Goal: Task Accomplishment & Management: Use online tool/utility

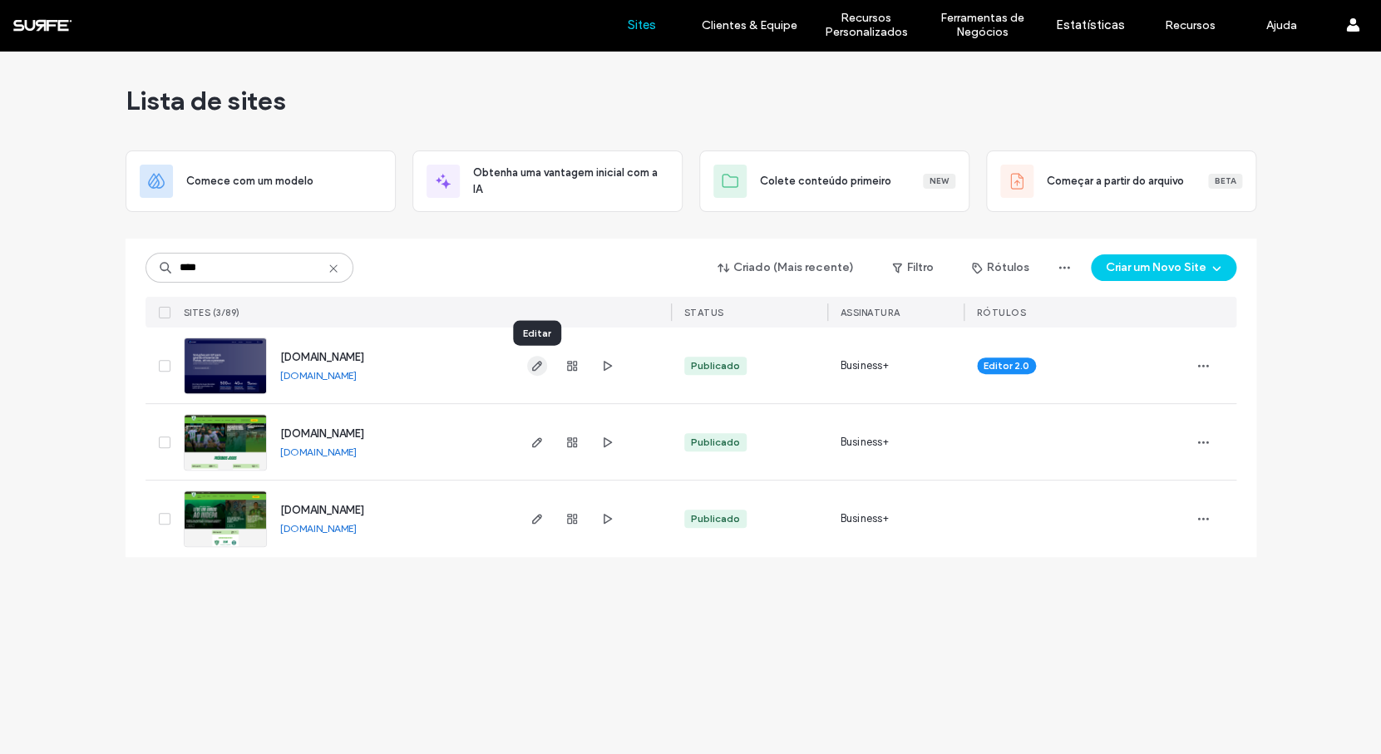
type input "****"
click at [533, 367] on icon "button" at bounding box center [536, 365] width 13 height 13
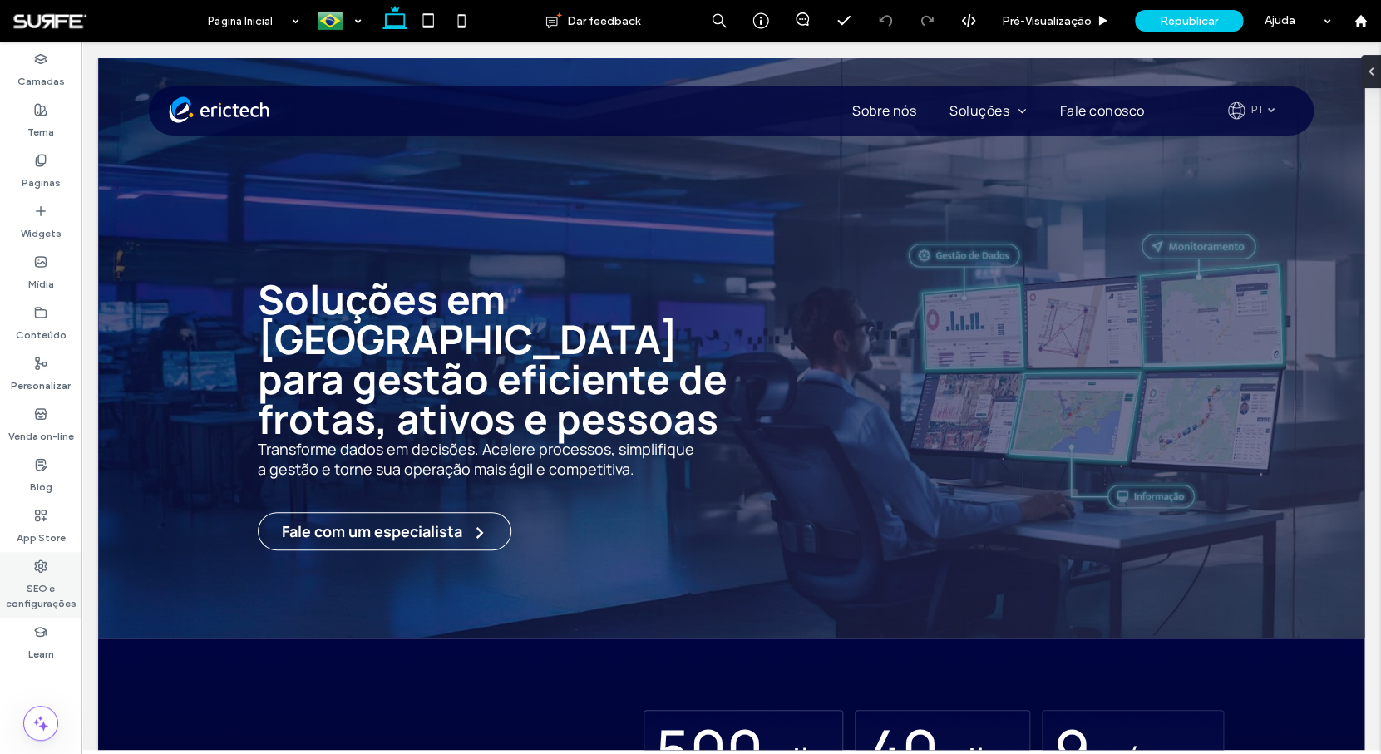
click at [29, 564] on div "SEO e configurações" at bounding box center [40, 585] width 81 height 66
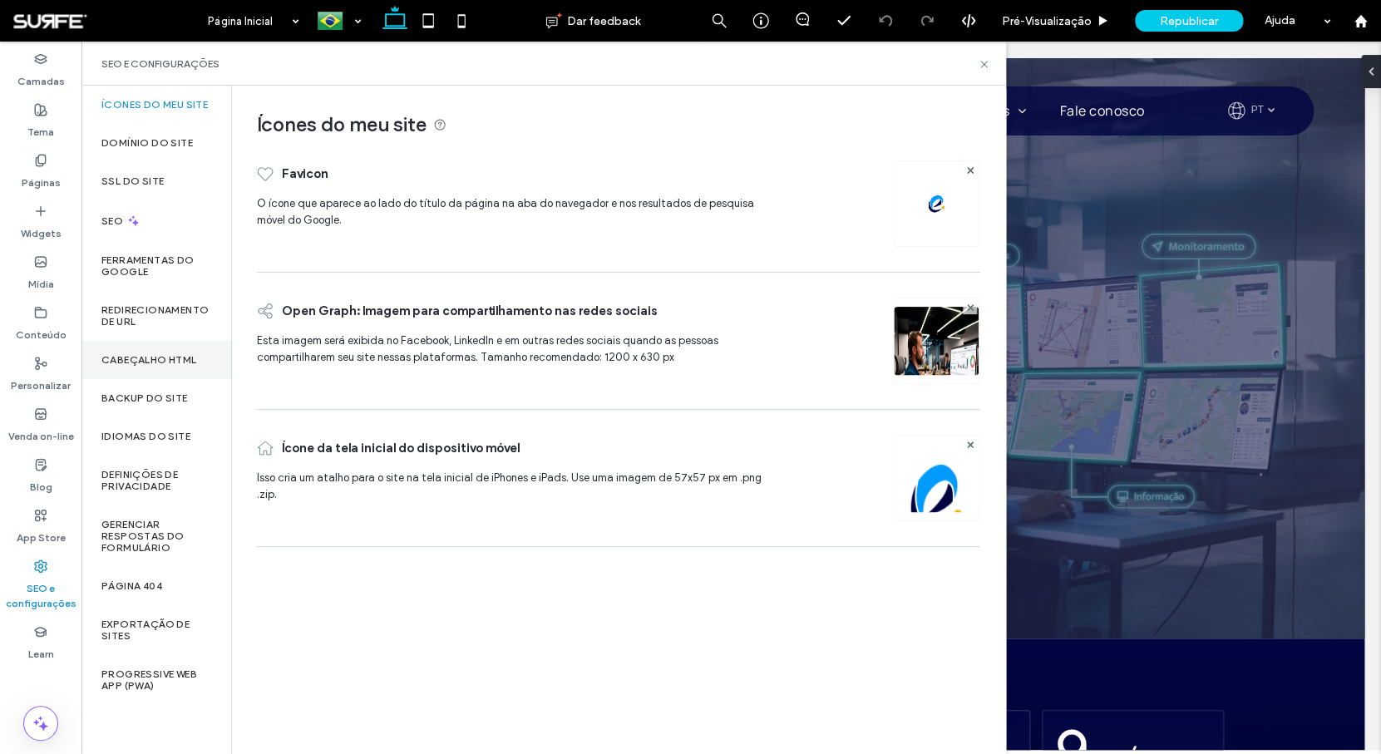
click at [157, 359] on label "Cabeçalho HTML" at bounding box center [149, 360] width 96 height 12
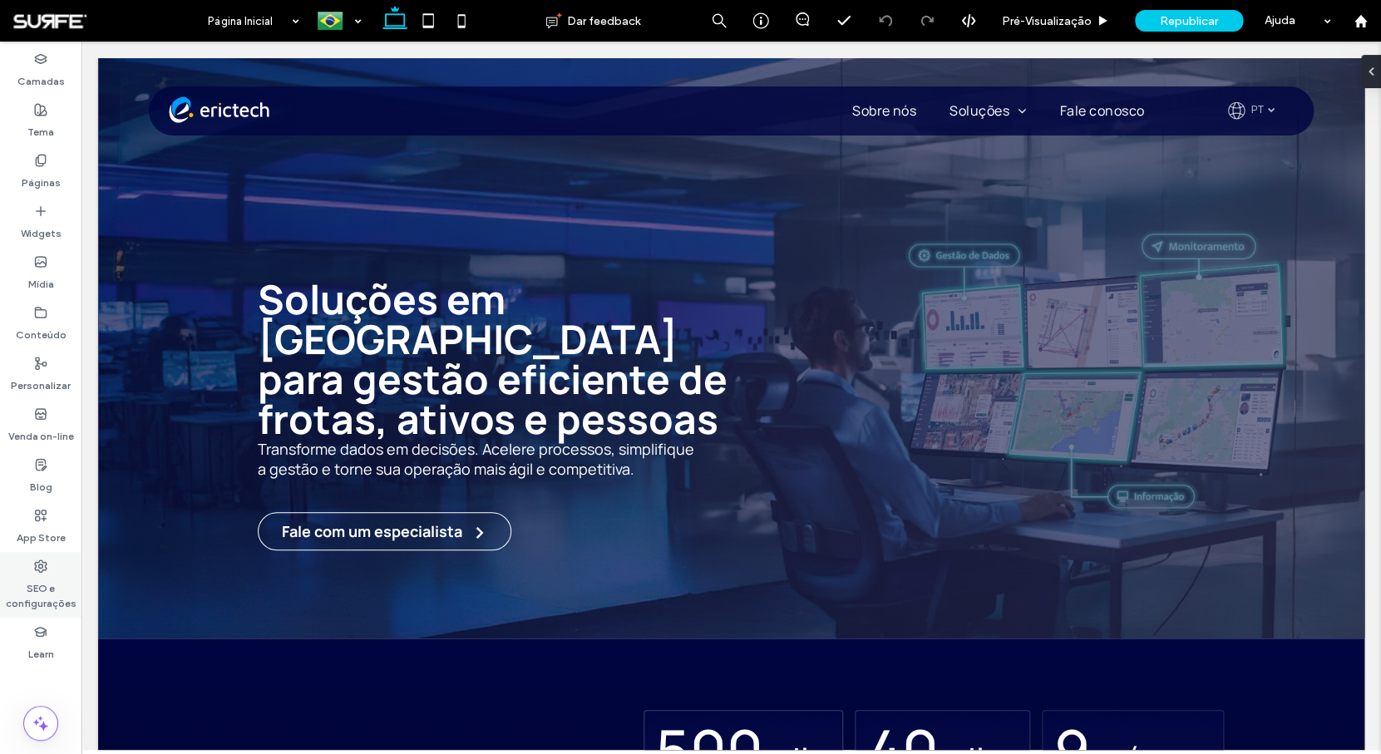
click at [34, 586] on label "SEO e configurações" at bounding box center [40, 592] width 81 height 38
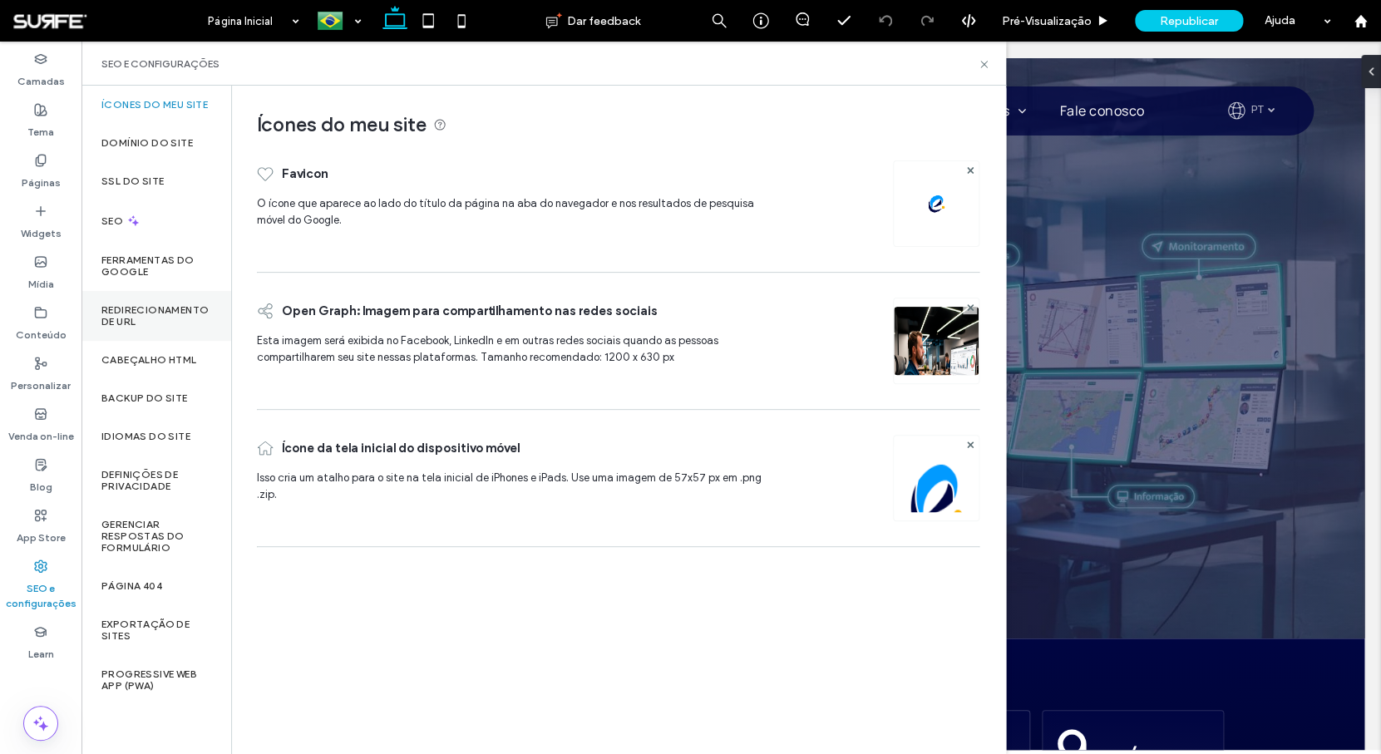
click at [144, 332] on div "Redirecionamento de URL" at bounding box center [156, 316] width 150 height 50
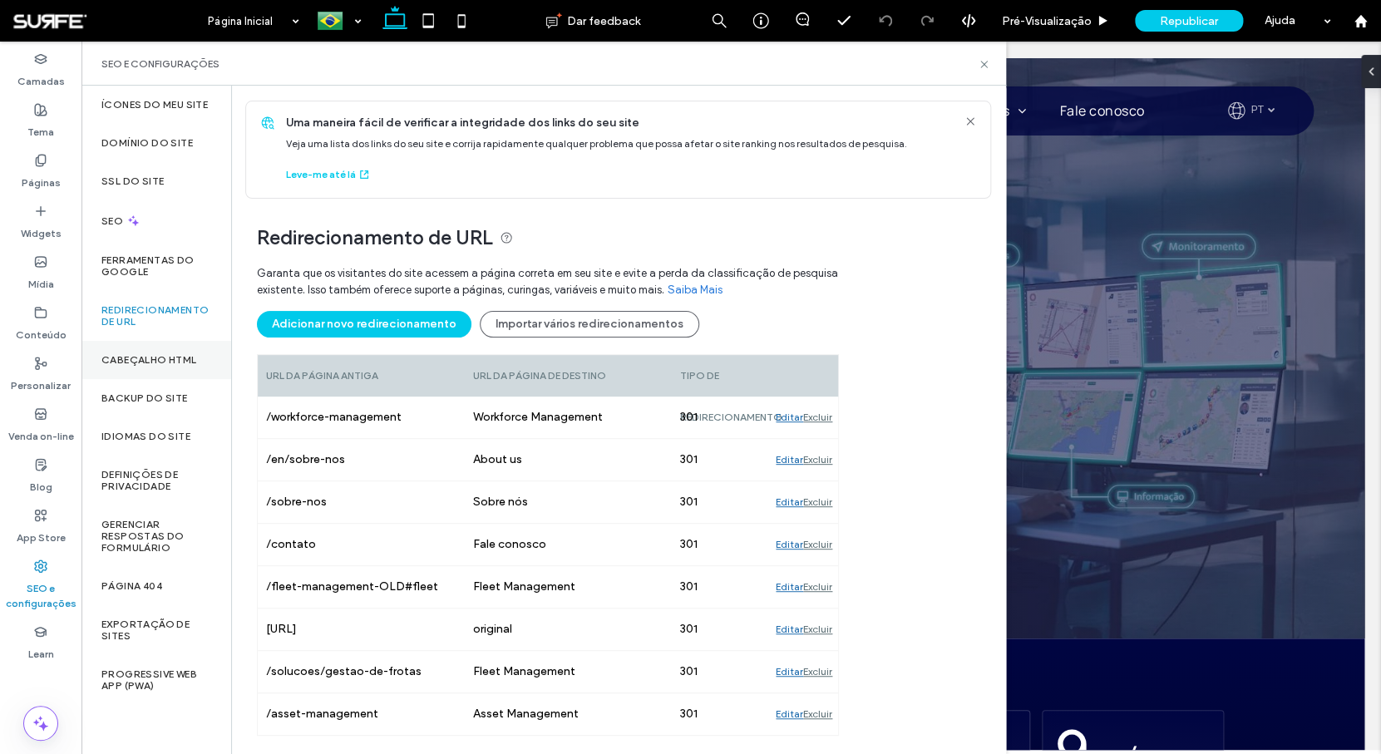
click at [140, 362] on label "Cabeçalho HTML" at bounding box center [149, 360] width 96 height 12
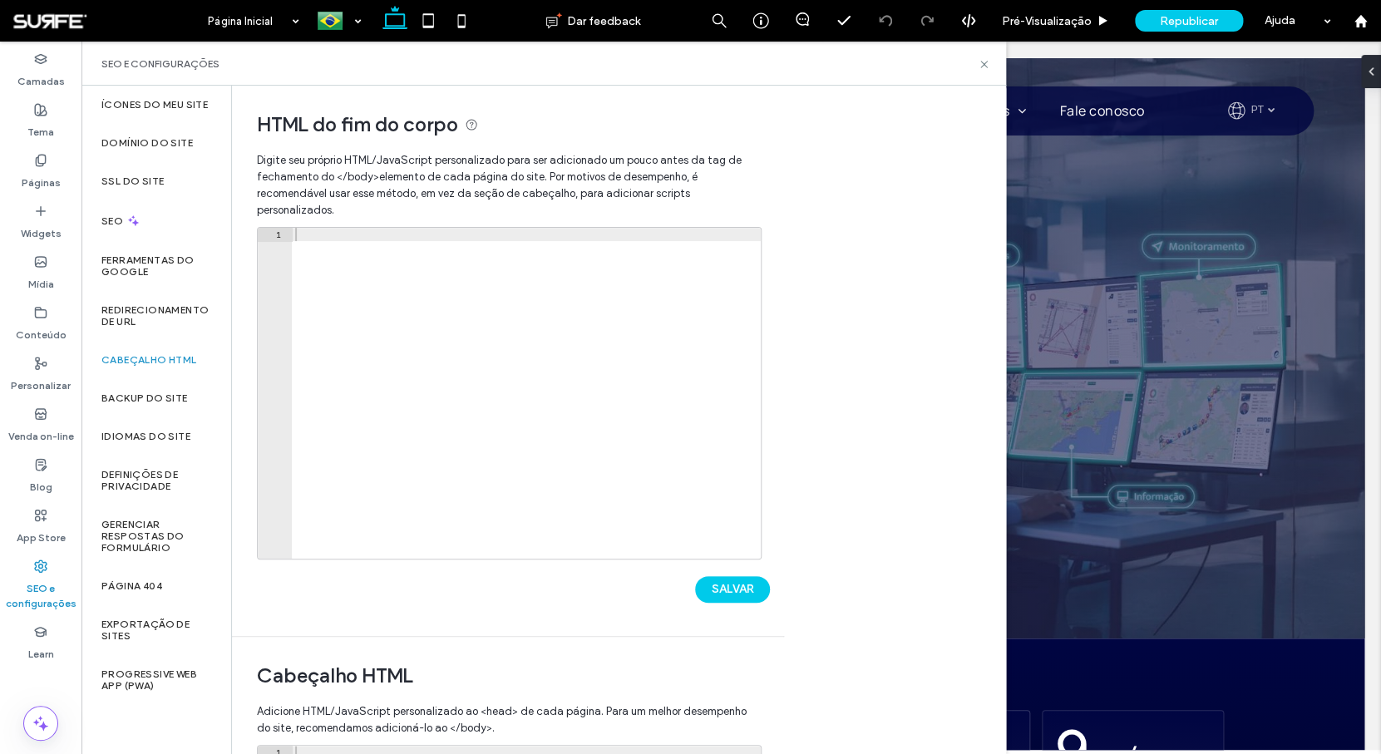
click at [516, 345] on div at bounding box center [526, 406] width 469 height 357
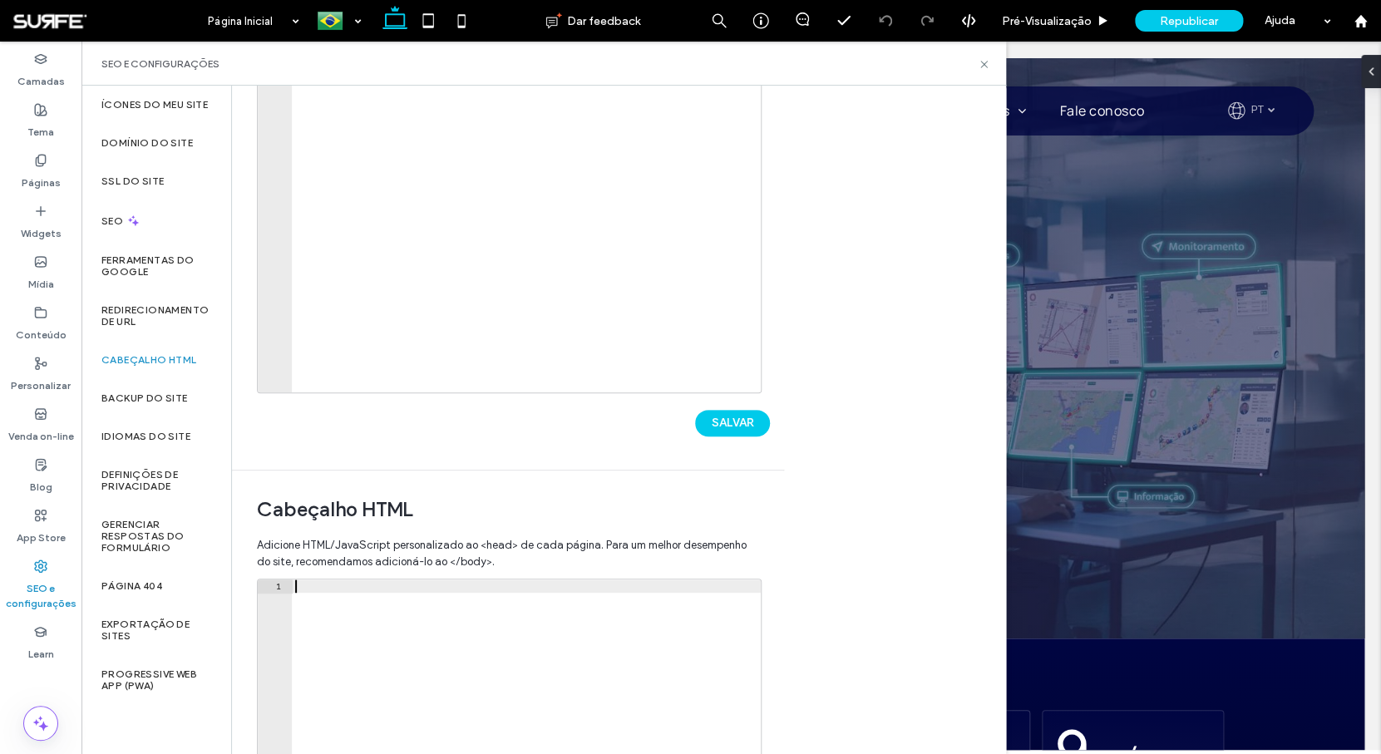
click at [496, 653] on div at bounding box center [526, 757] width 469 height 357
paste textarea "*********"
type textarea "*********"
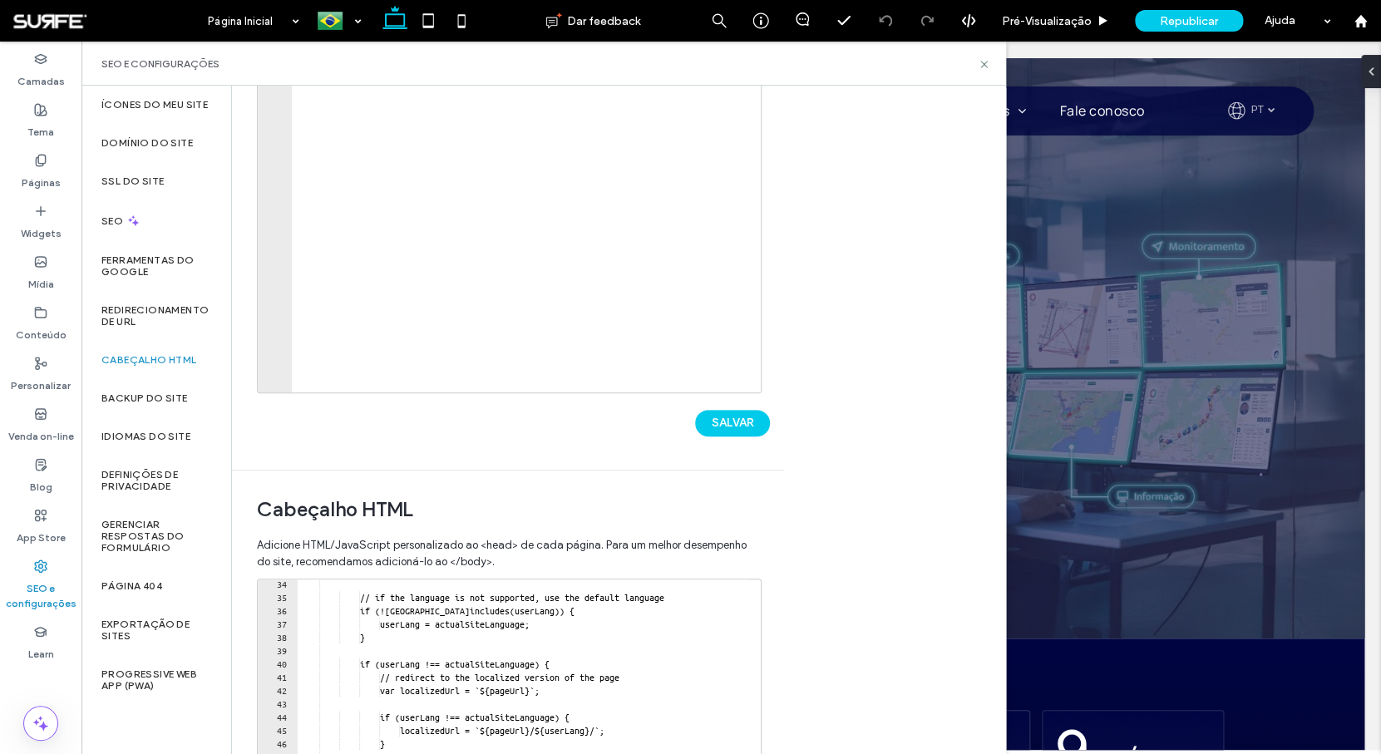
scroll to position [402, 0]
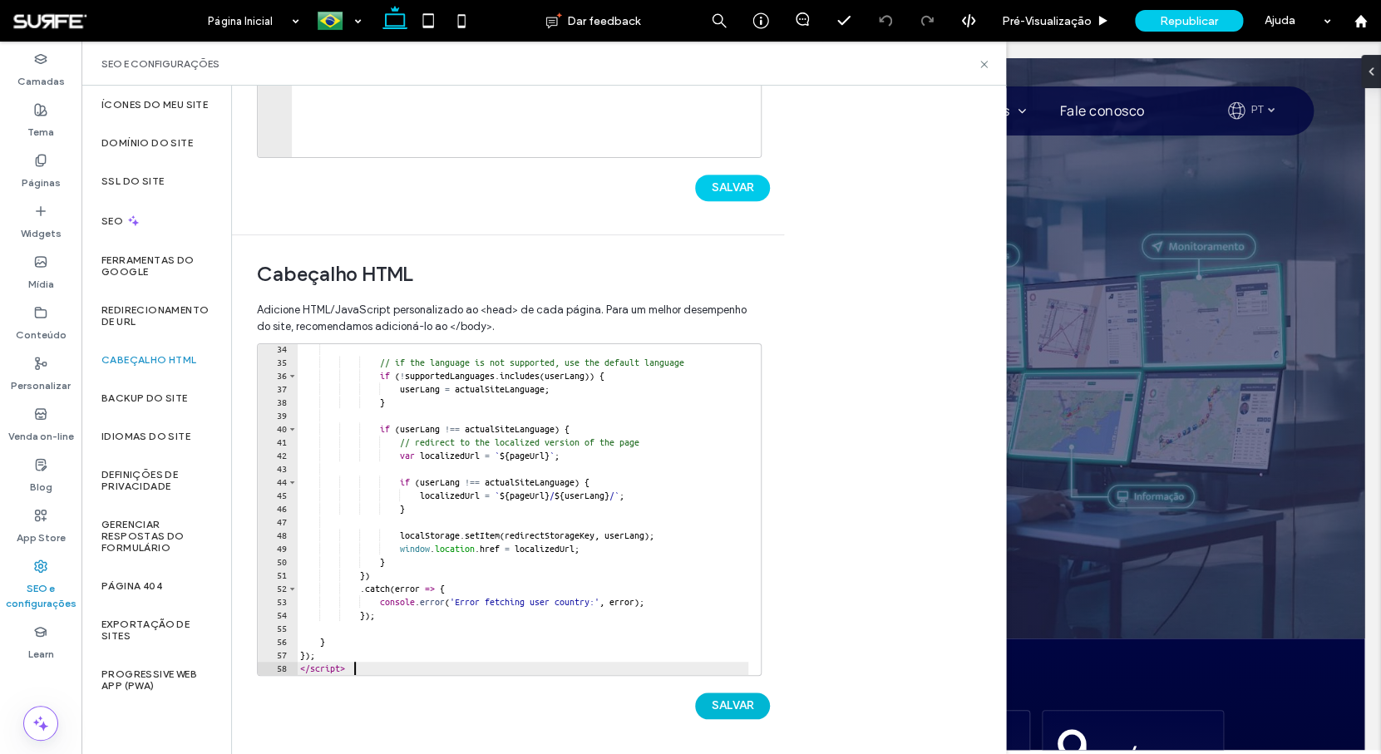
click at [727, 708] on button "SALVAR" at bounding box center [732, 705] width 75 height 27
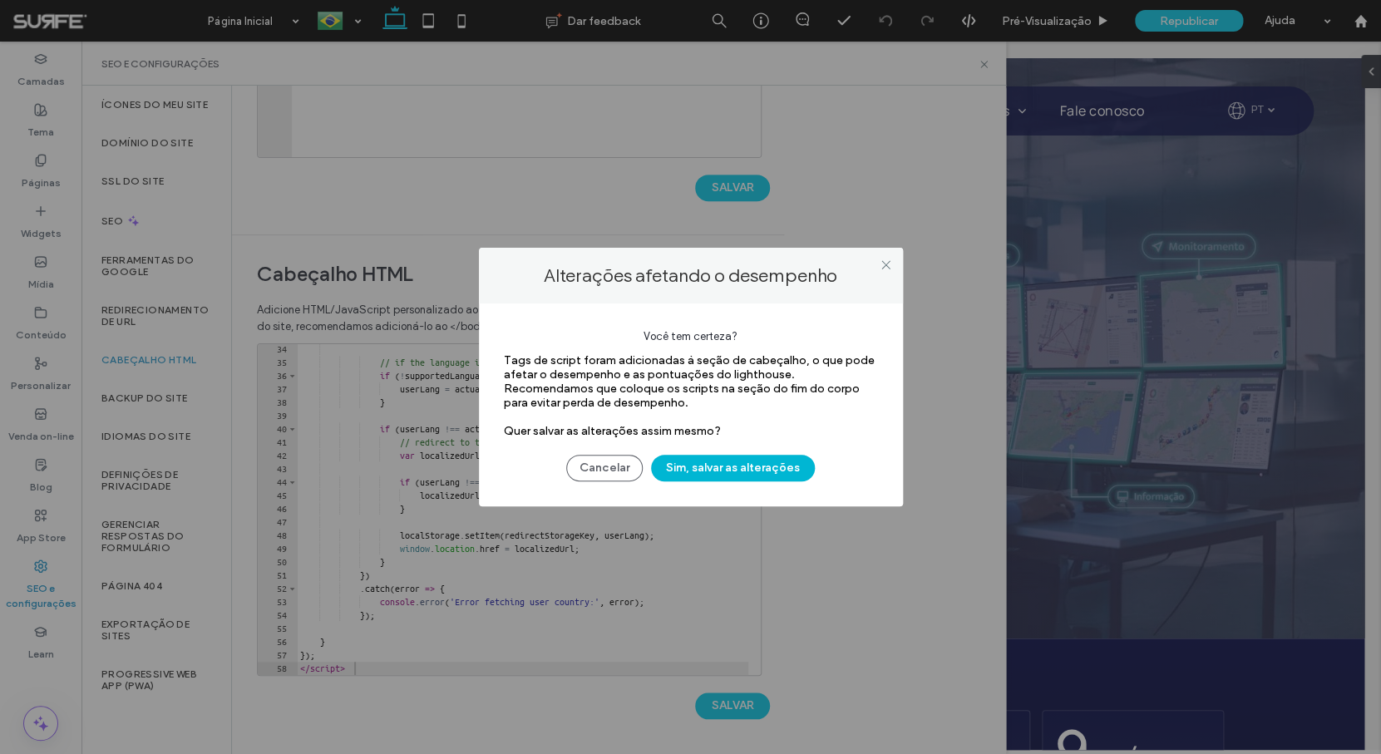
click at [733, 471] on button "Sim, salvar as alterações" at bounding box center [733, 468] width 164 height 27
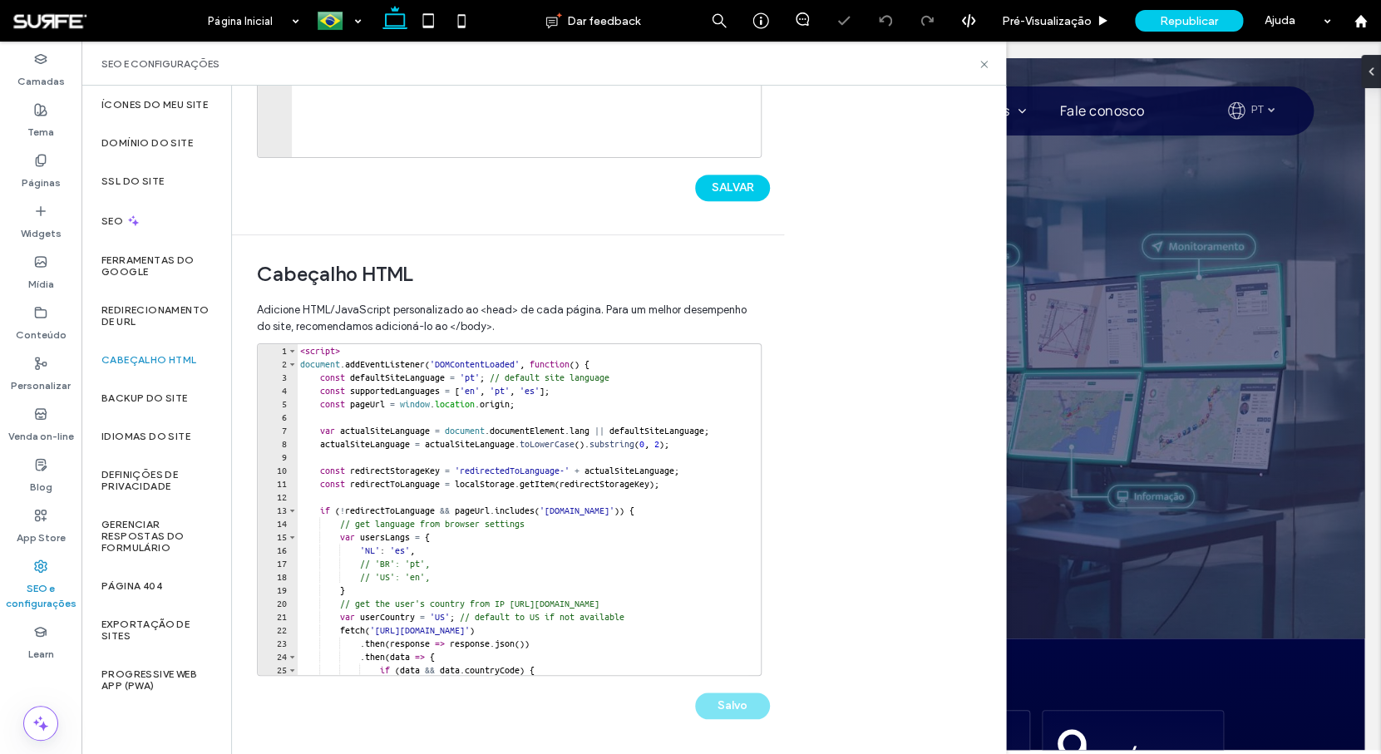
scroll to position [0, 0]
click at [1184, 23] on span "Republicar" at bounding box center [1189, 21] width 58 height 14
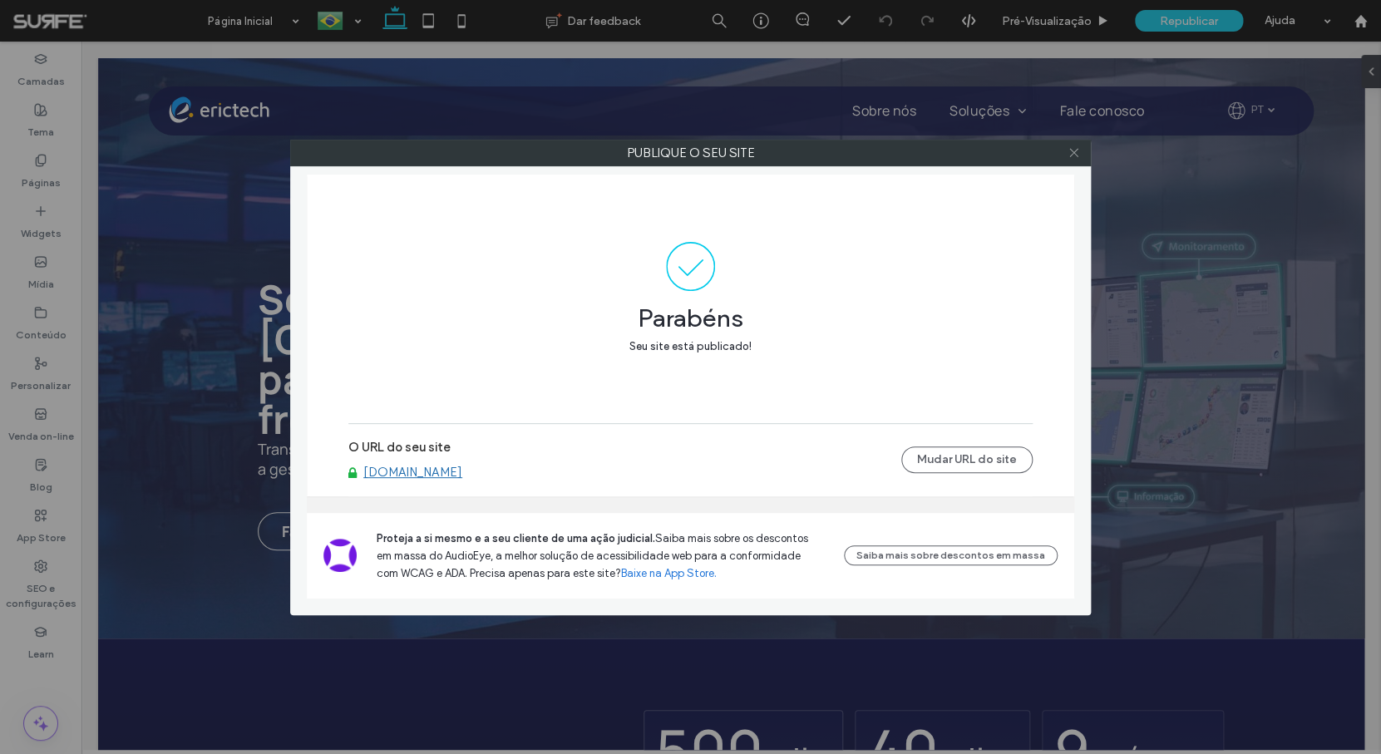
click at [1077, 163] on span at bounding box center [1073, 152] width 12 height 25
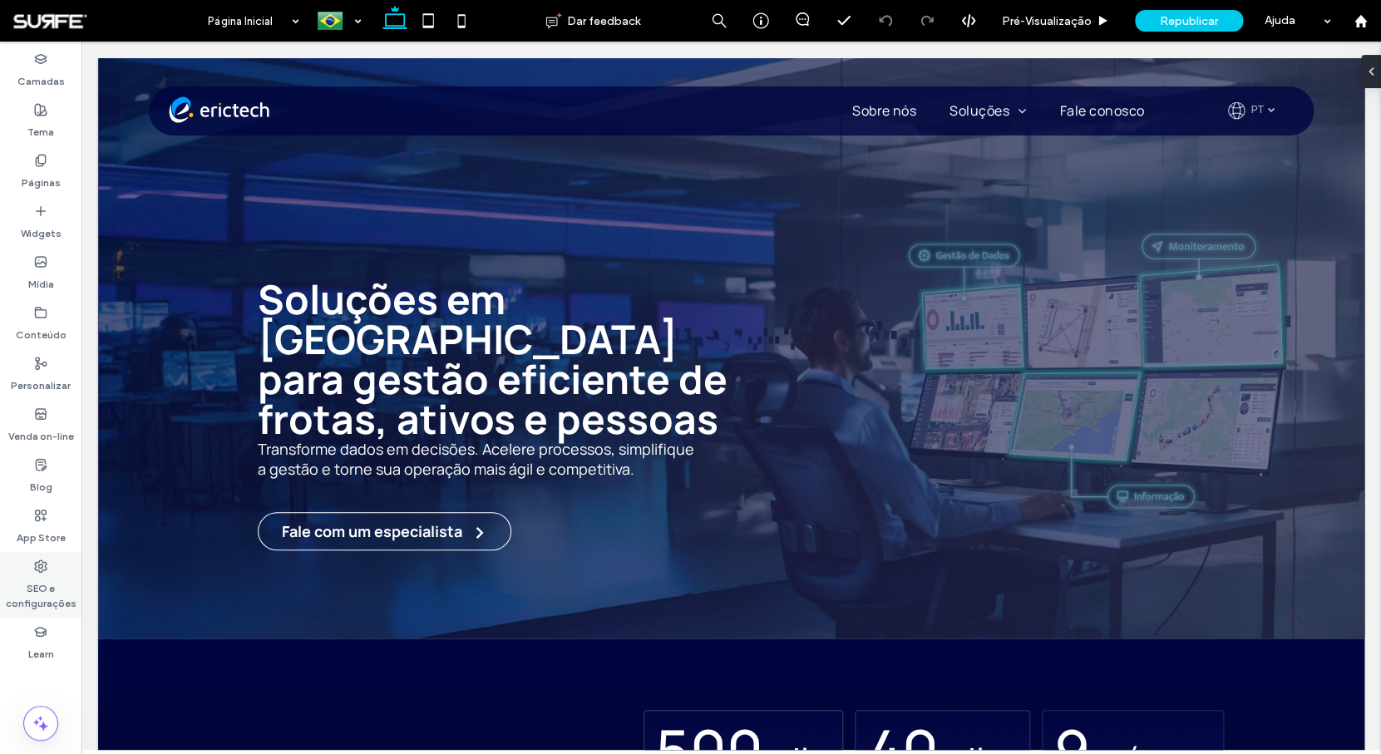
click at [54, 589] on label "SEO e configurações" at bounding box center [40, 592] width 81 height 38
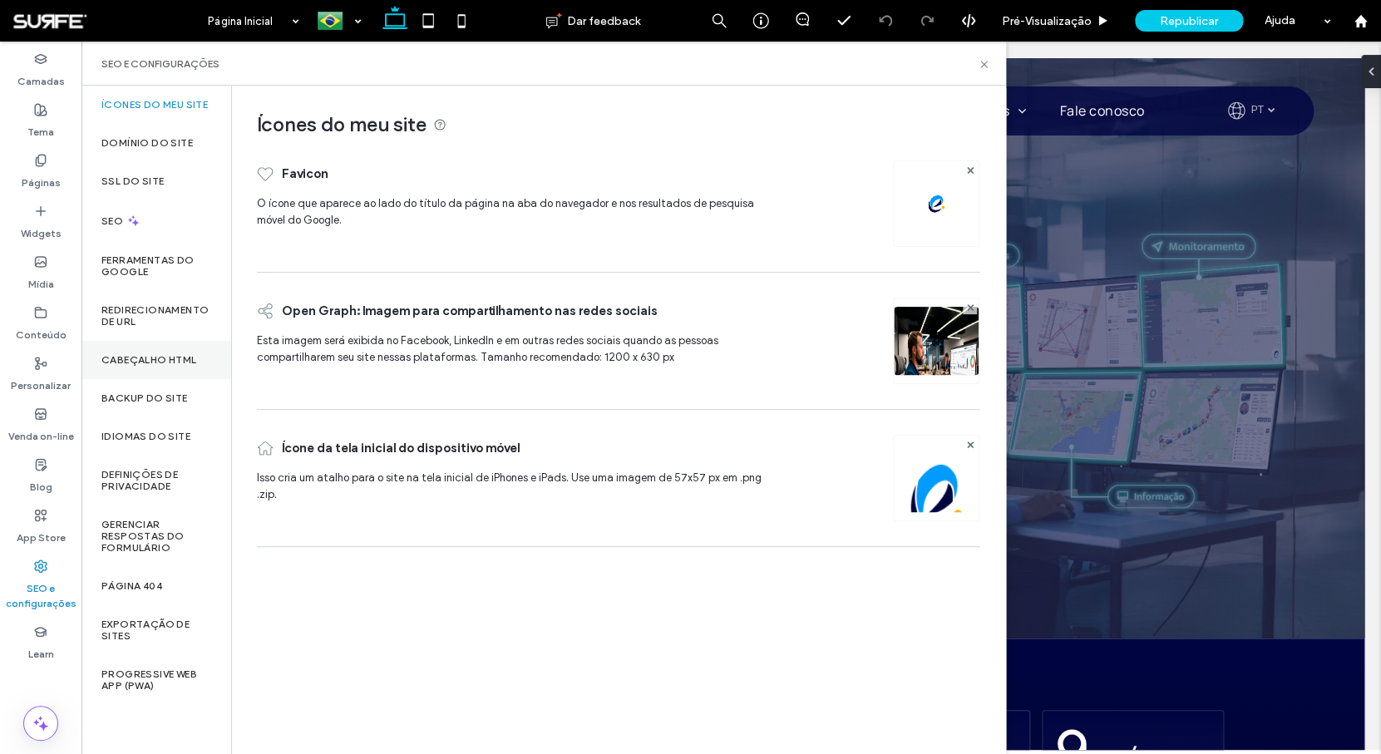
click at [160, 362] on label "Cabeçalho HTML" at bounding box center [149, 360] width 96 height 12
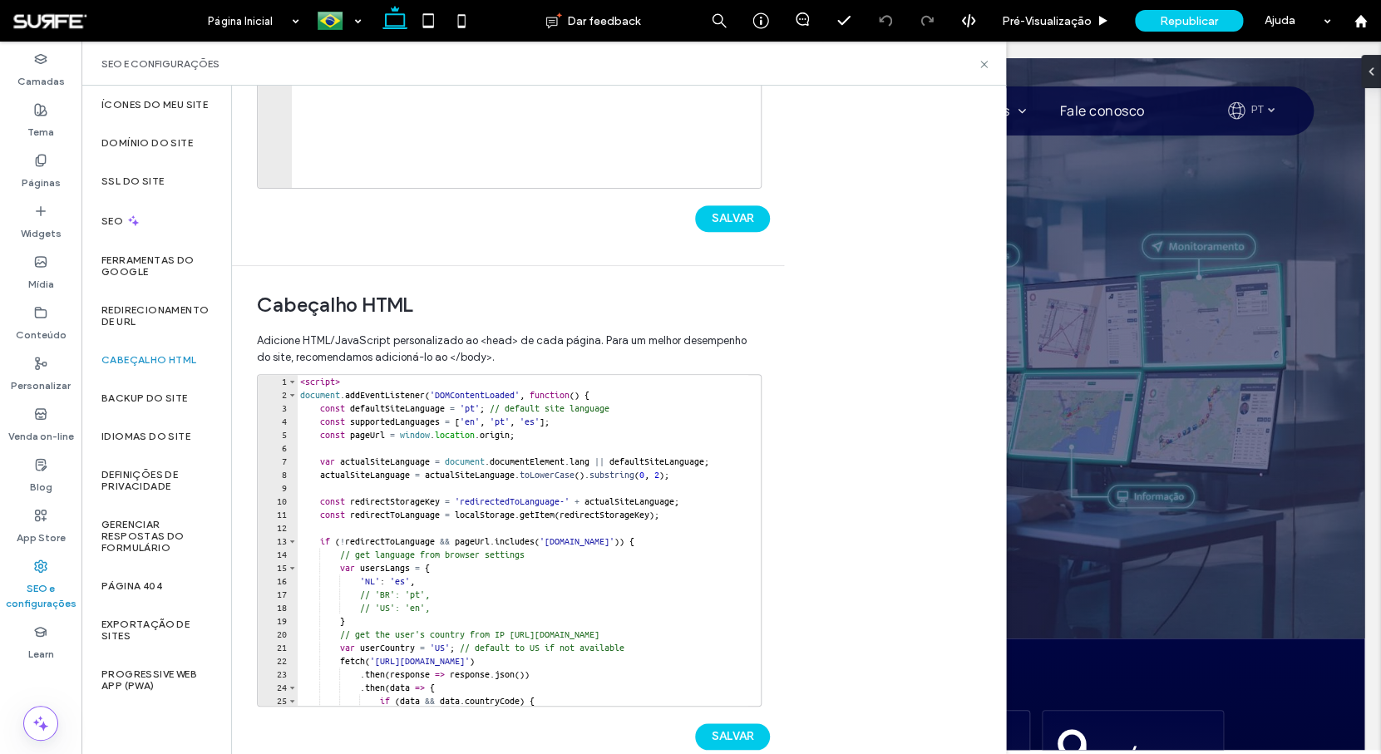
scroll to position [402, 0]
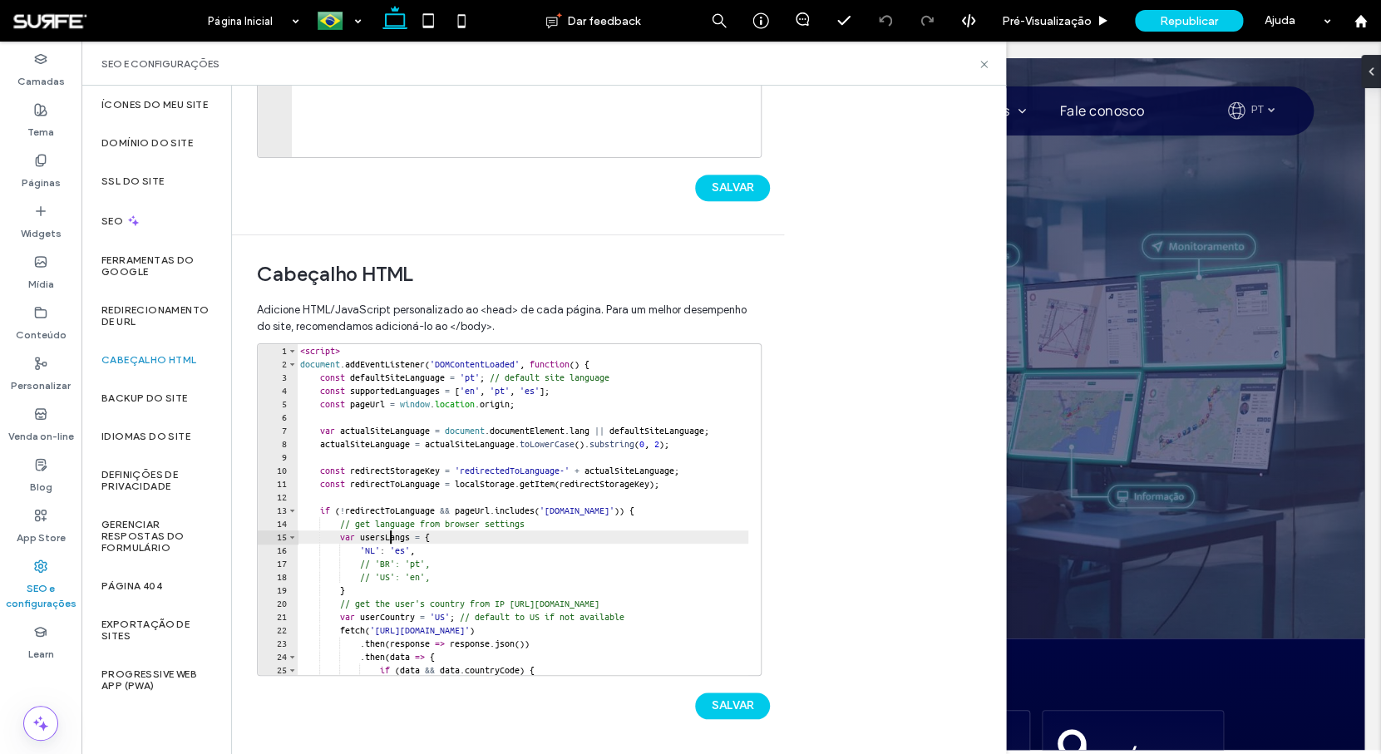
click at [391, 542] on div "< script > document . addEventListener ( 'DOMContentLoaded' , function ( ) { co…" at bounding box center [686, 516] width 779 height 345
type textarea "**********"
click at [743, 711] on button "SALVAR" at bounding box center [732, 705] width 75 height 27
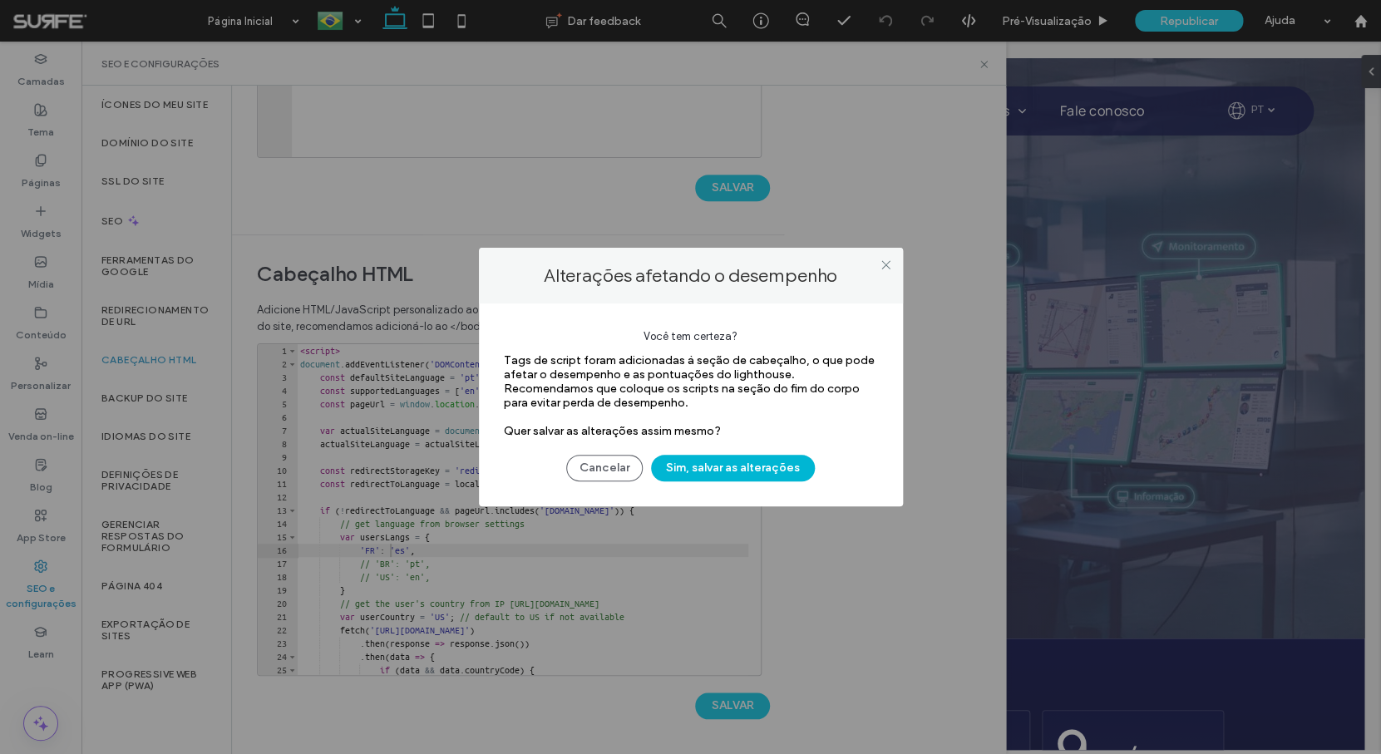
click at [733, 475] on button "Sim, salvar as alterações" at bounding box center [733, 468] width 164 height 27
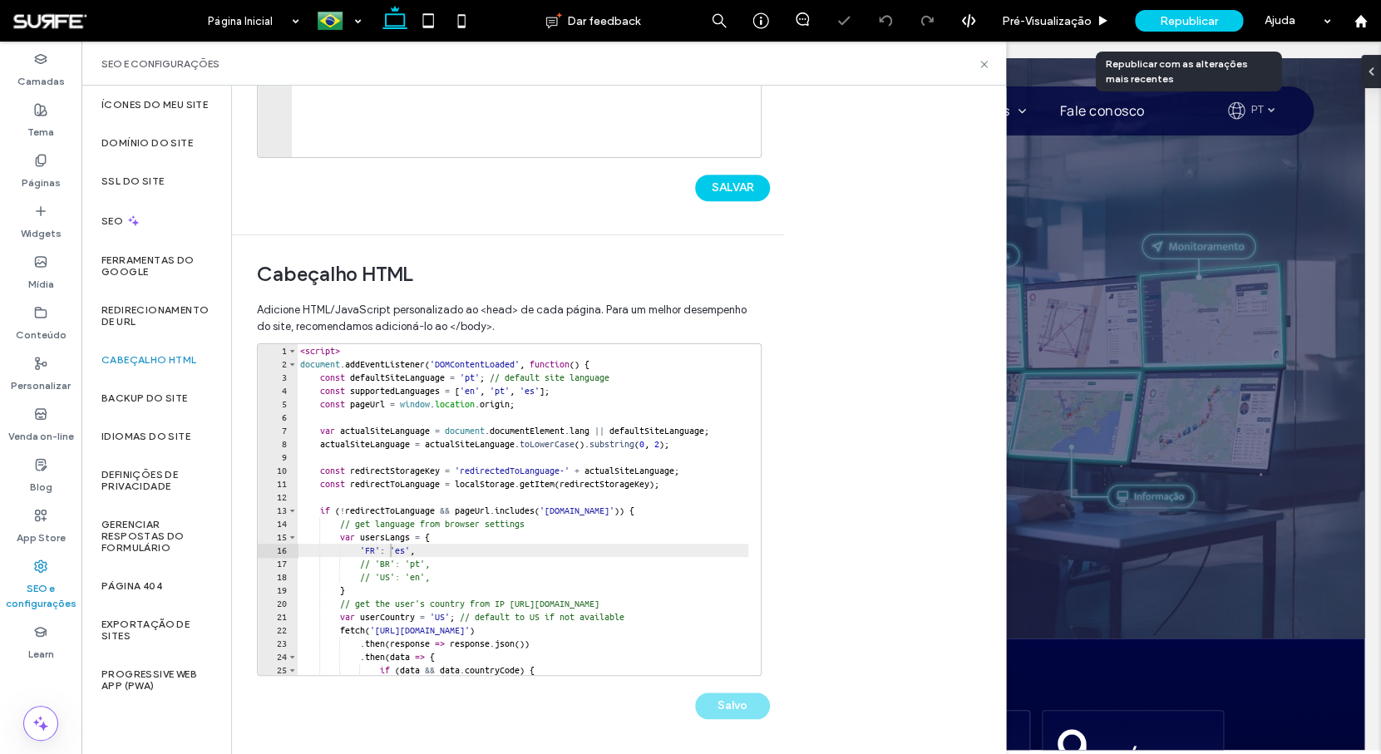
scroll to position [0, 0]
click at [1179, 22] on span "Republicar" at bounding box center [1189, 21] width 58 height 14
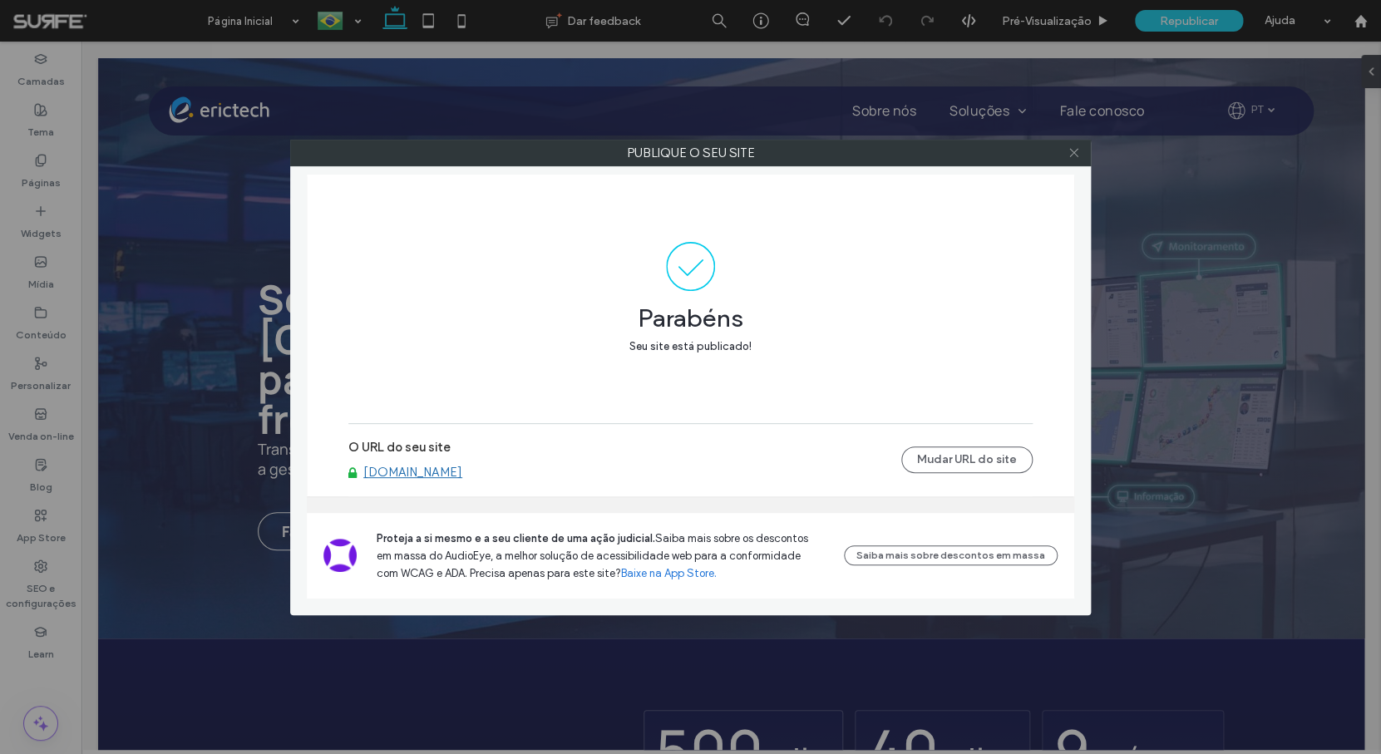
click at [1074, 152] on icon at bounding box center [1073, 152] width 12 height 12
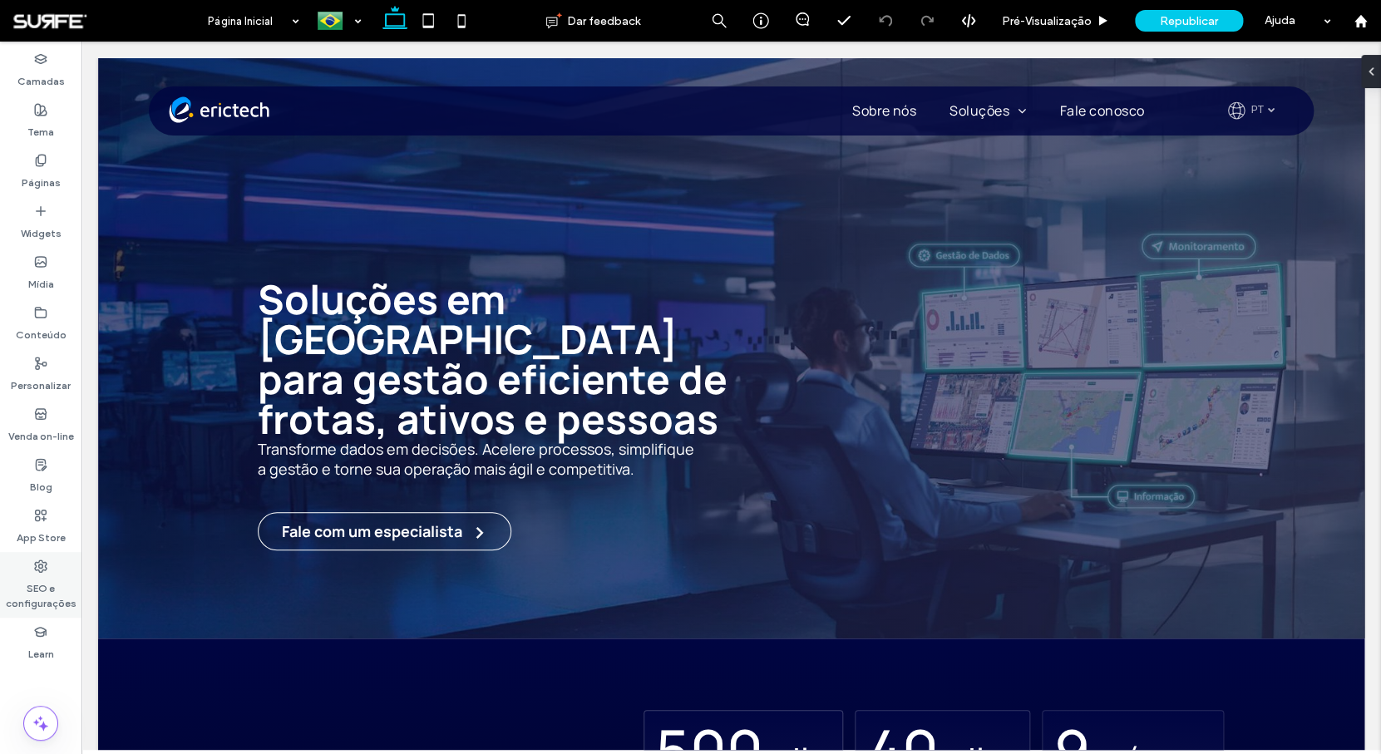
click at [62, 604] on label "SEO e configurações" at bounding box center [40, 592] width 81 height 38
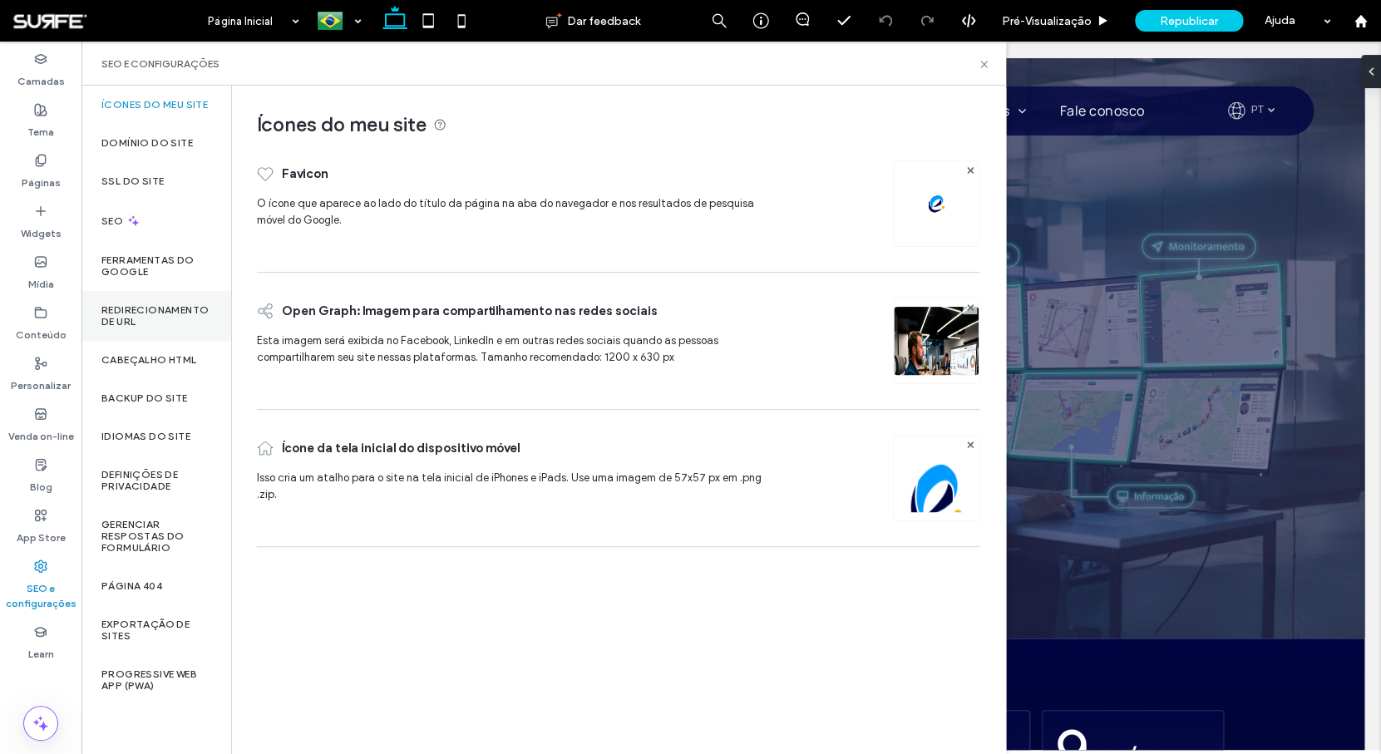
click at [146, 320] on label "Redirecionamento de URL" at bounding box center [156, 315] width 110 height 23
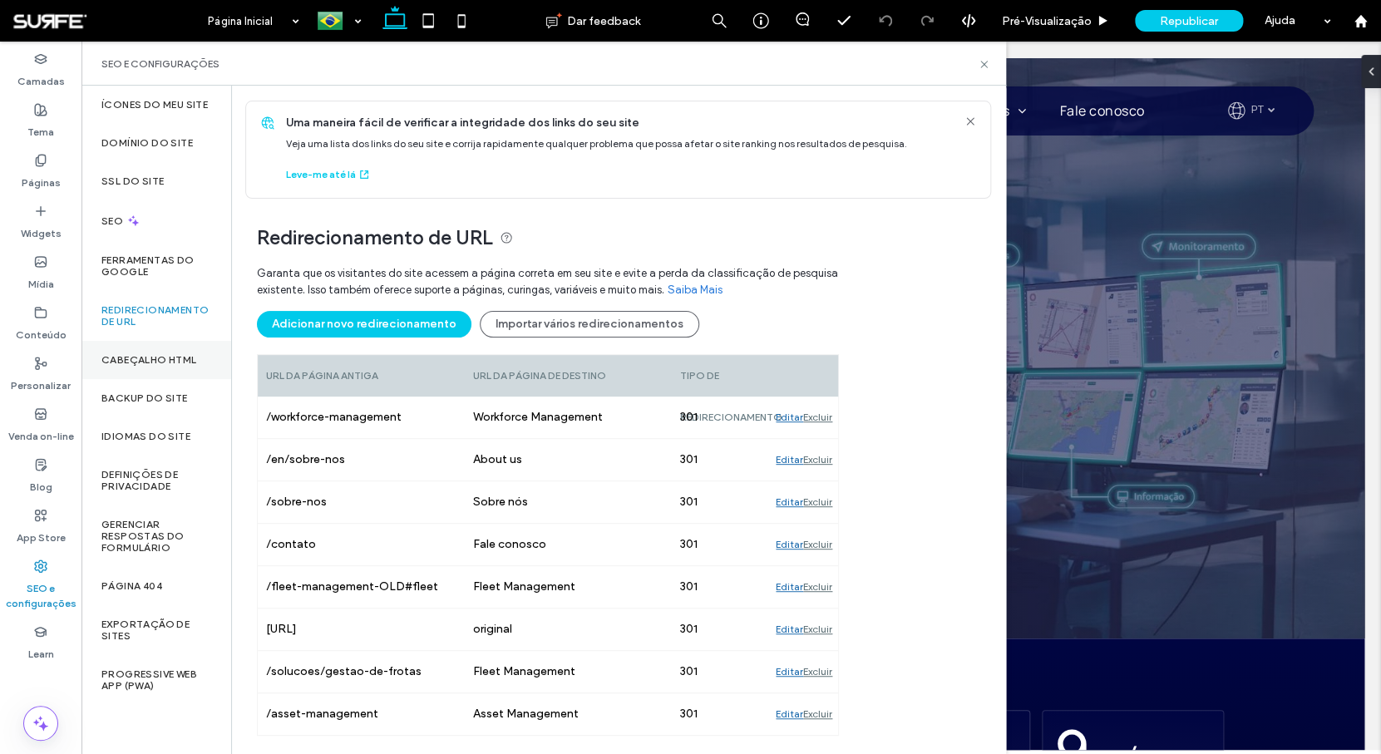
click at [115, 352] on div "Cabeçalho HTML" at bounding box center [156, 360] width 150 height 38
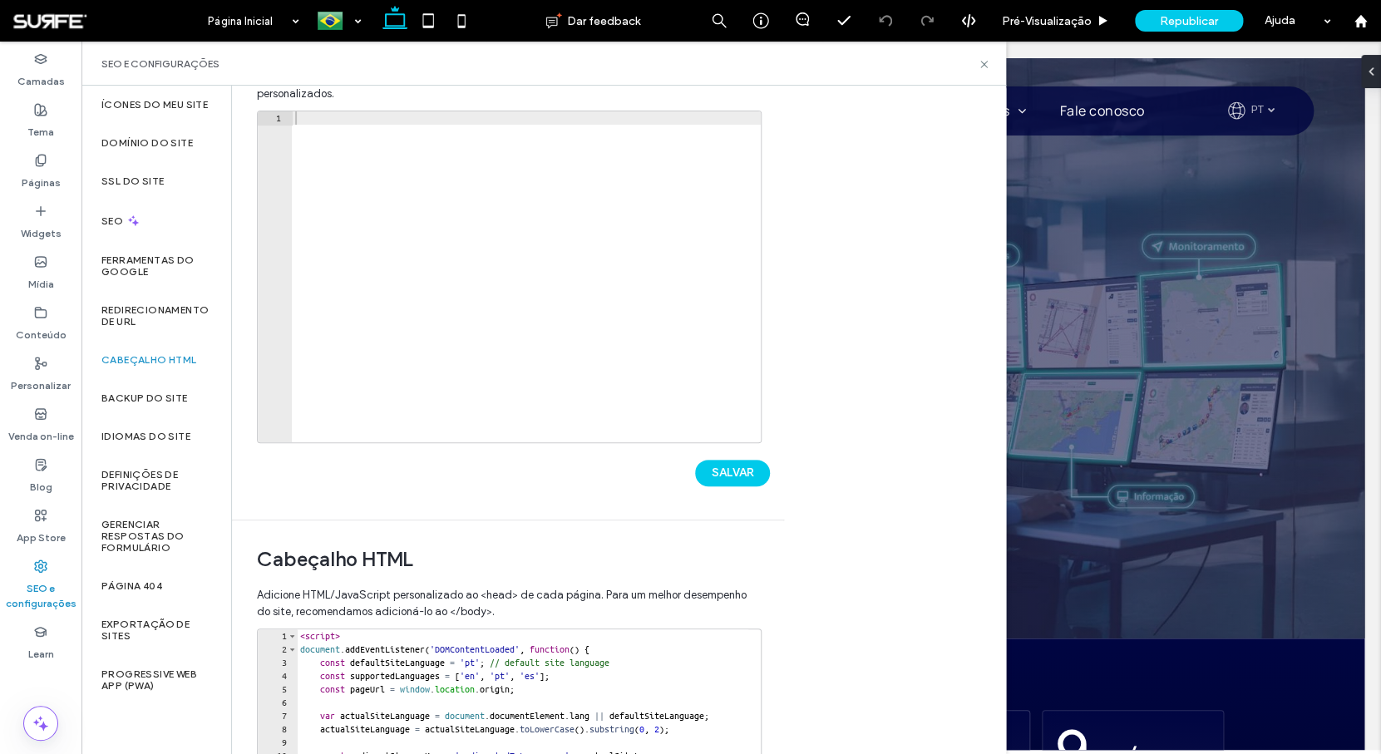
scroll to position [283, 0]
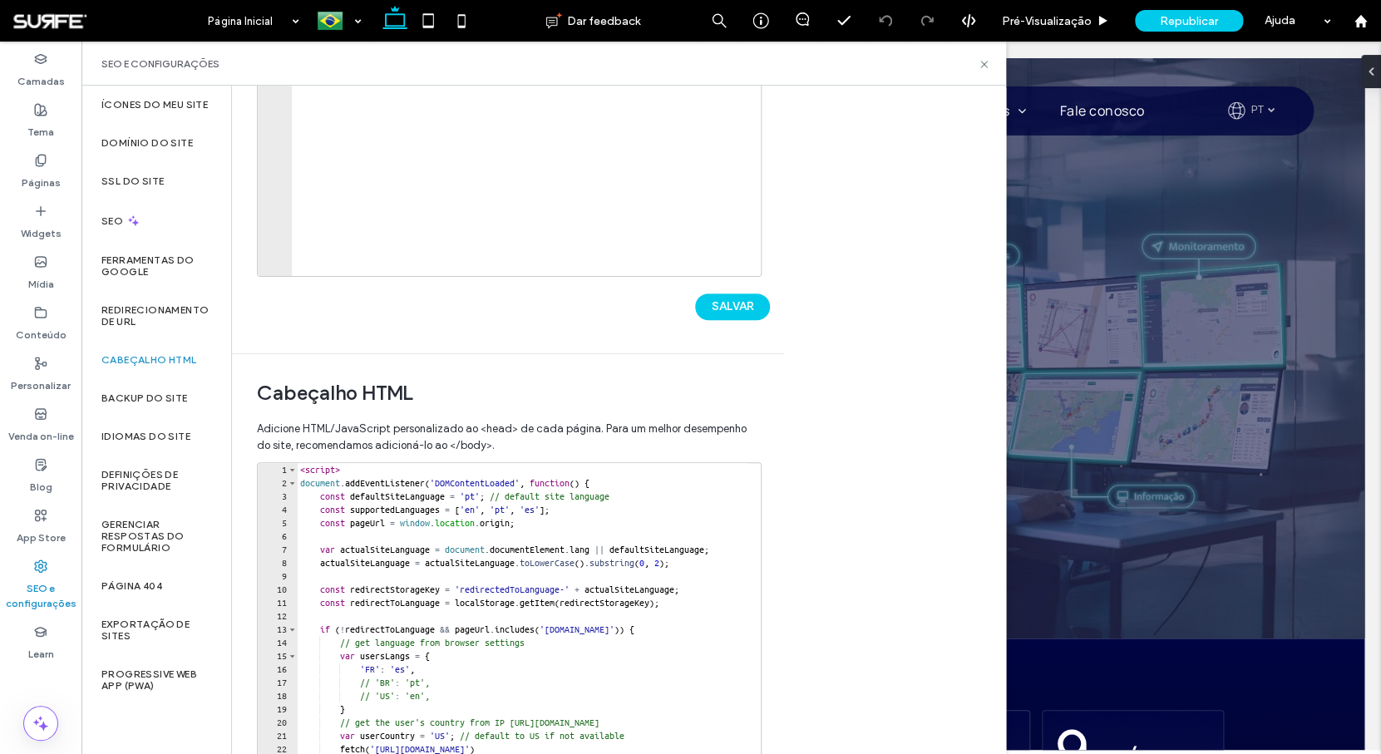
click at [392, 672] on div "< script > document . addEventListener ( 'DOMContentLoaded' , function ( ) { co…" at bounding box center [686, 635] width 779 height 345
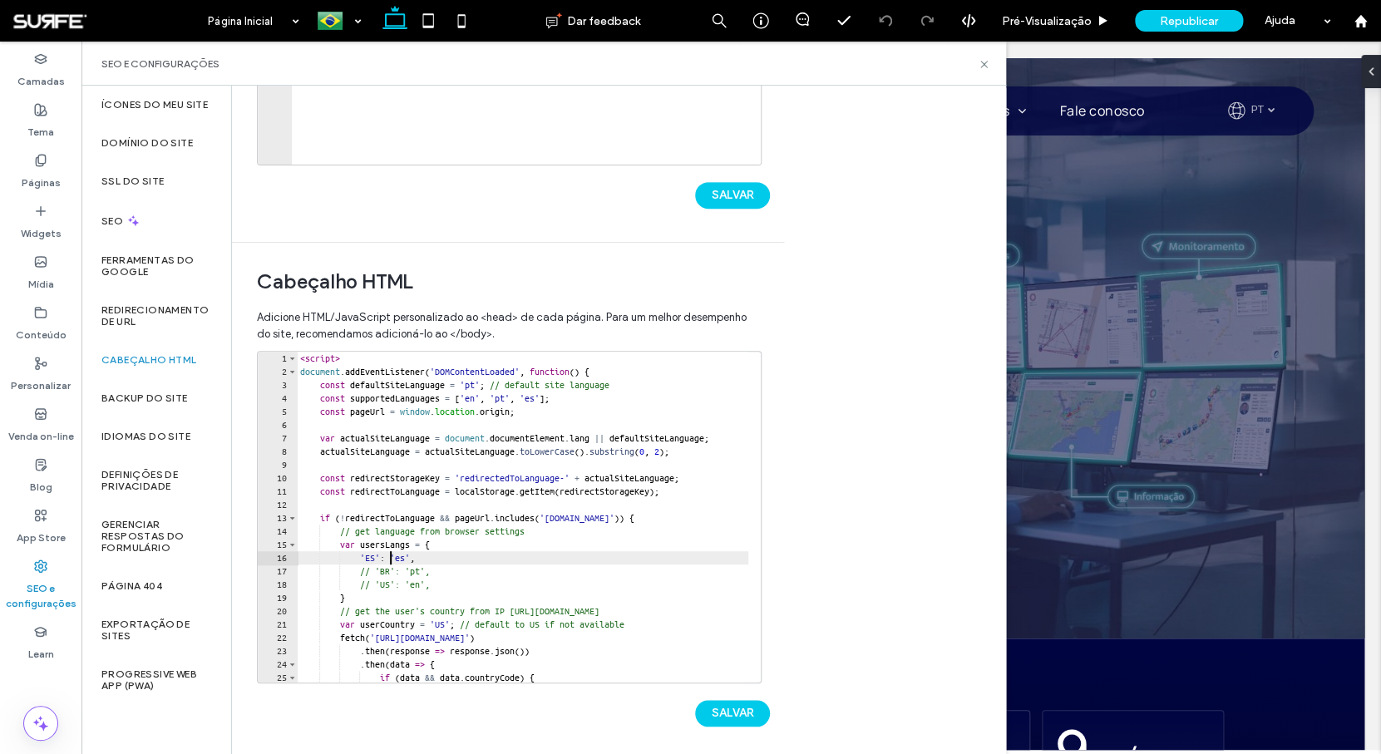
scroll to position [402, 0]
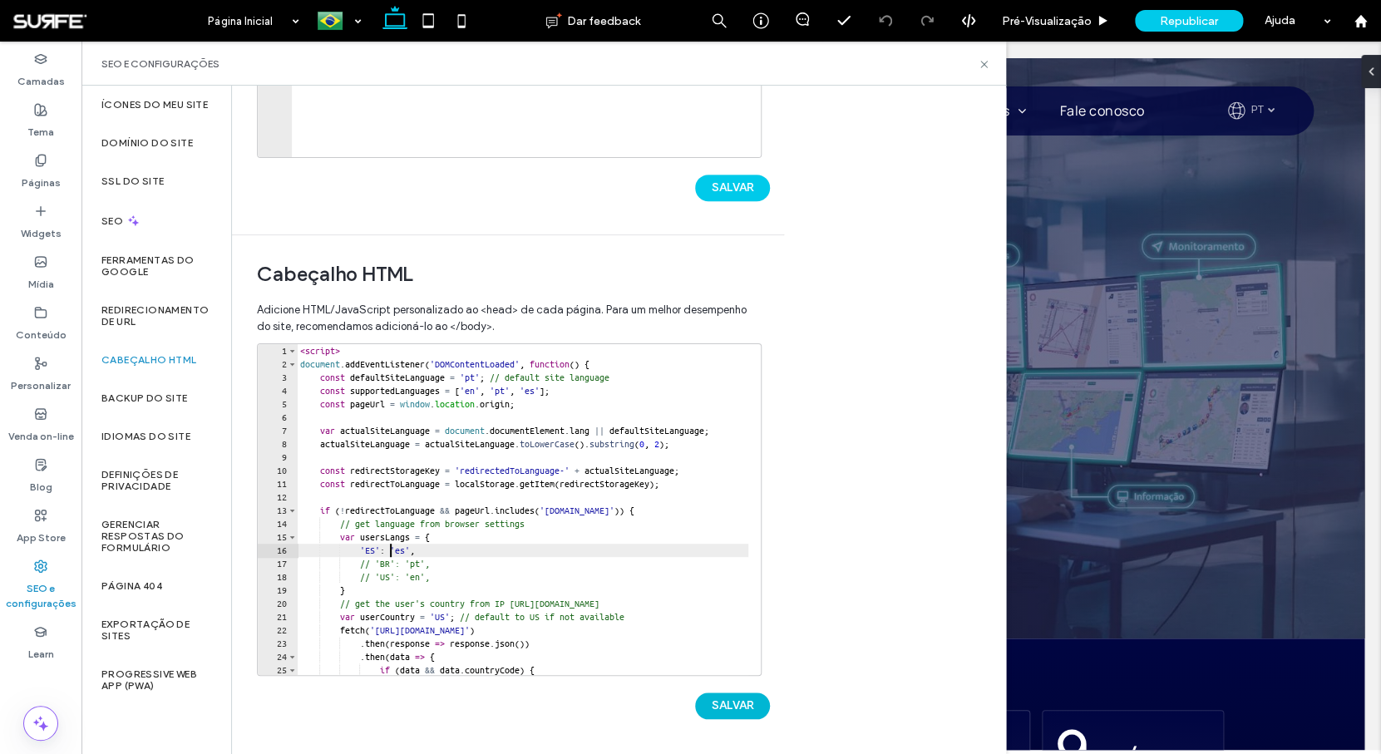
type textarea "**********"
click at [731, 704] on button "SALVAR" at bounding box center [732, 705] width 75 height 27
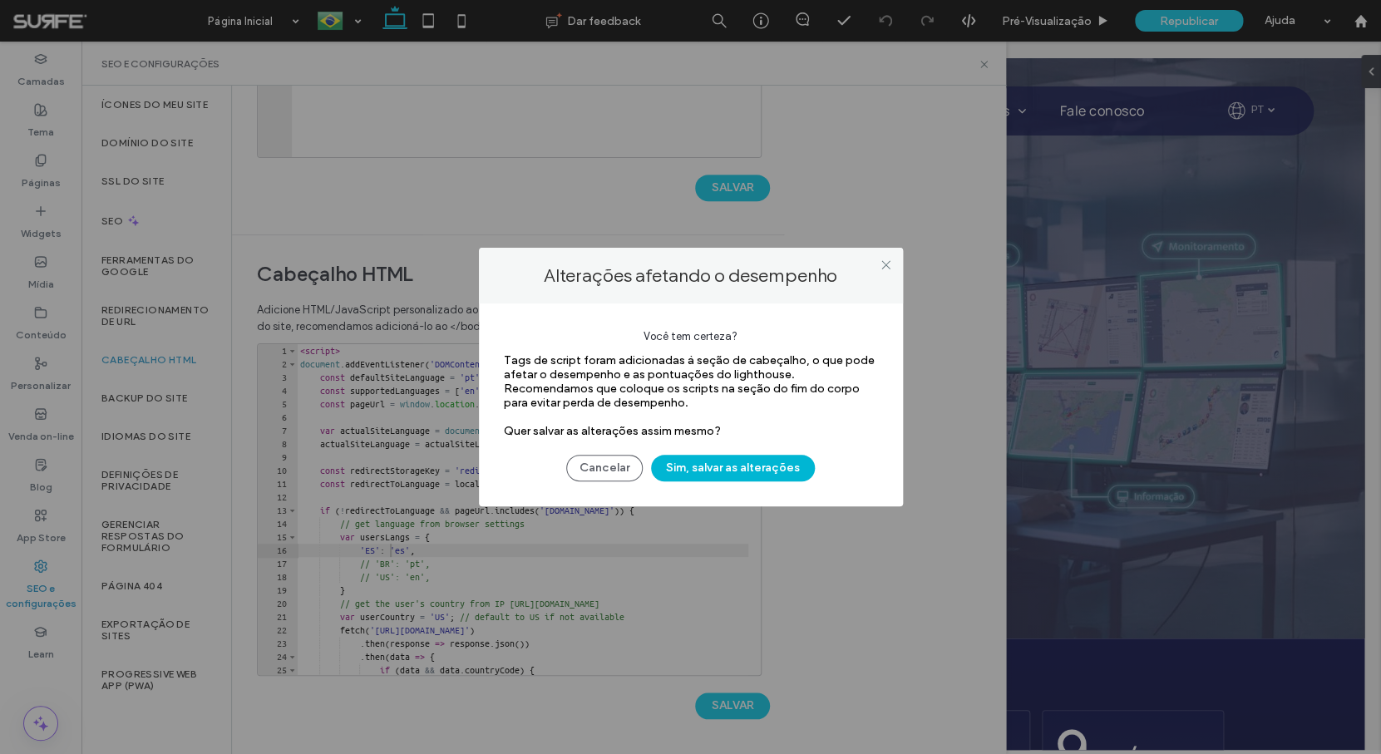
click at [717, 471] on button "Sim, salvar as alterações" at bounding box center [733, 468] width 164 height 27
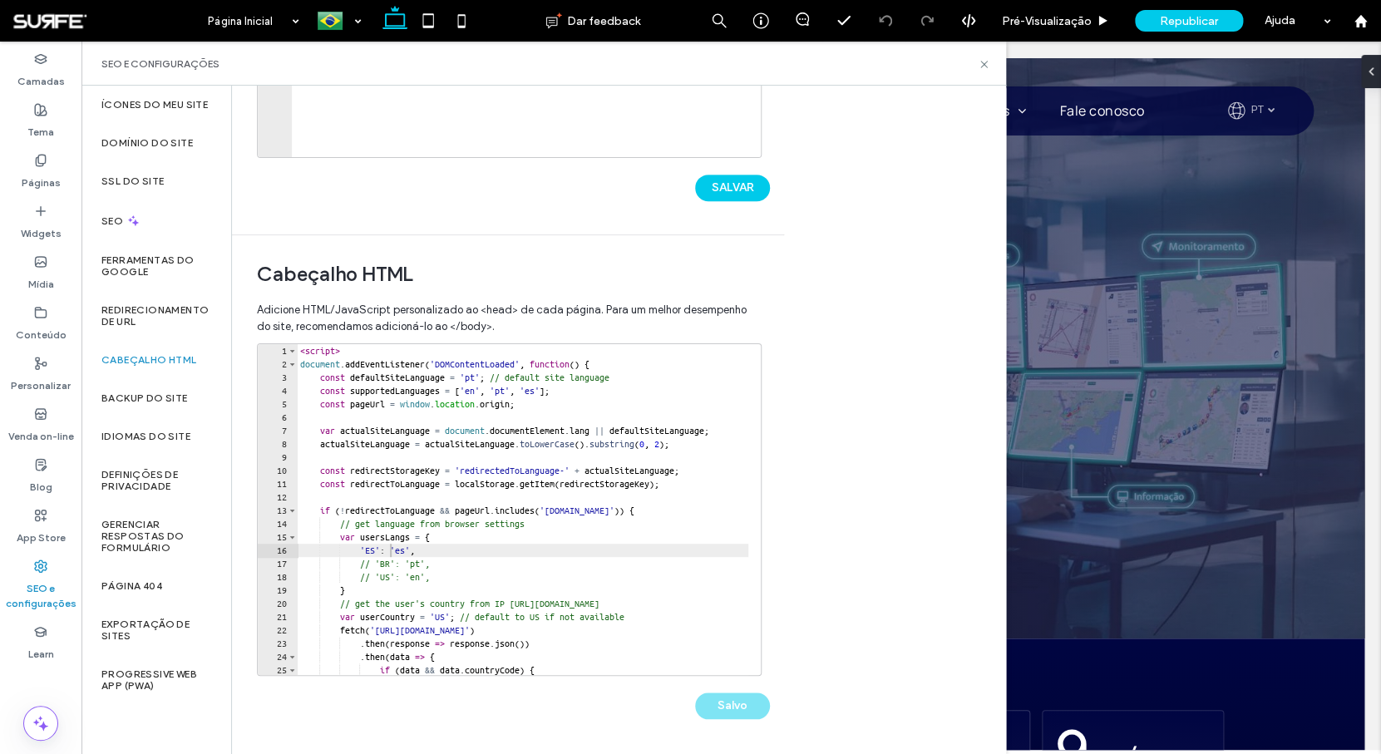
click at [751, 716] on div "Salvo" at bounding box center [513, 697] width 513 height 43
click at [1192, 17] on span "Republicar" at bounding box center [1189, 21] width 58 height 14
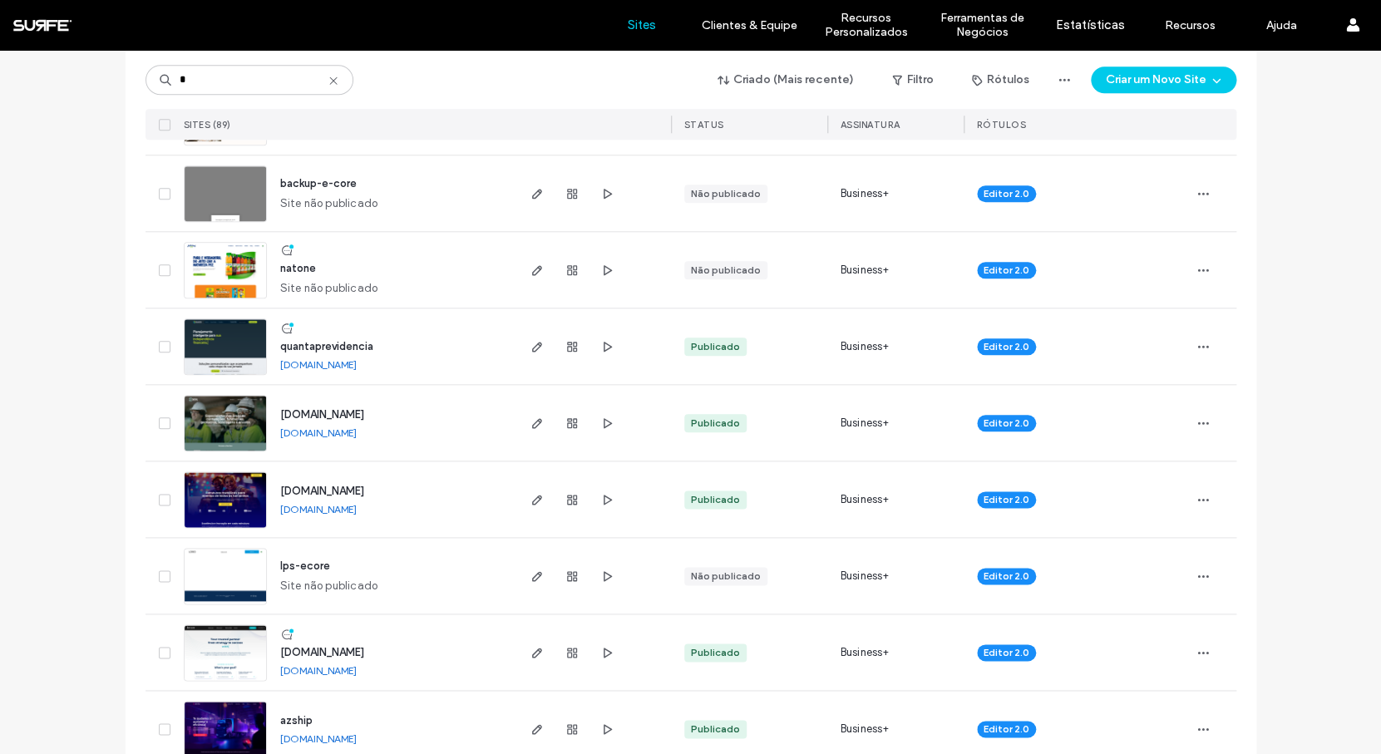
scroll to position [665, 0]
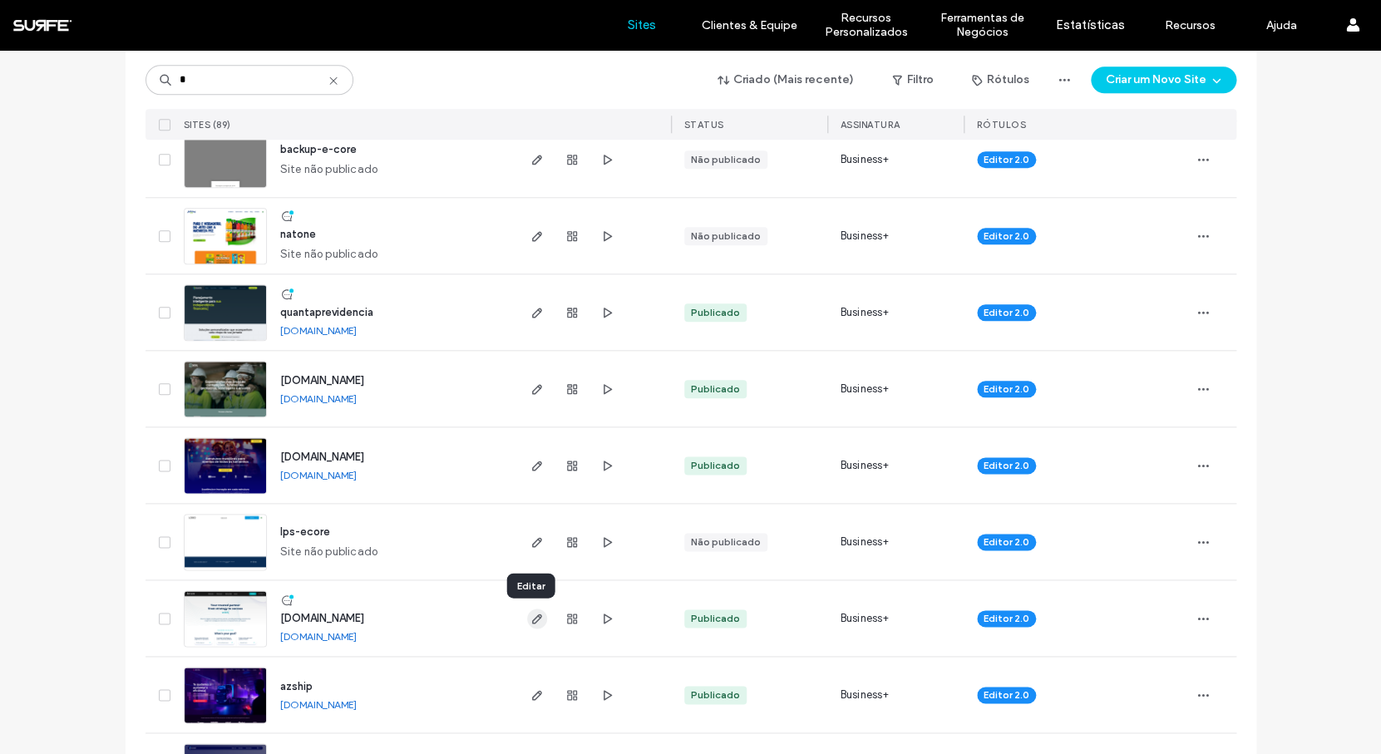
type input "*"
click at [529, 626] on span "button" at bounding box center [537, 619] width 20 height 20
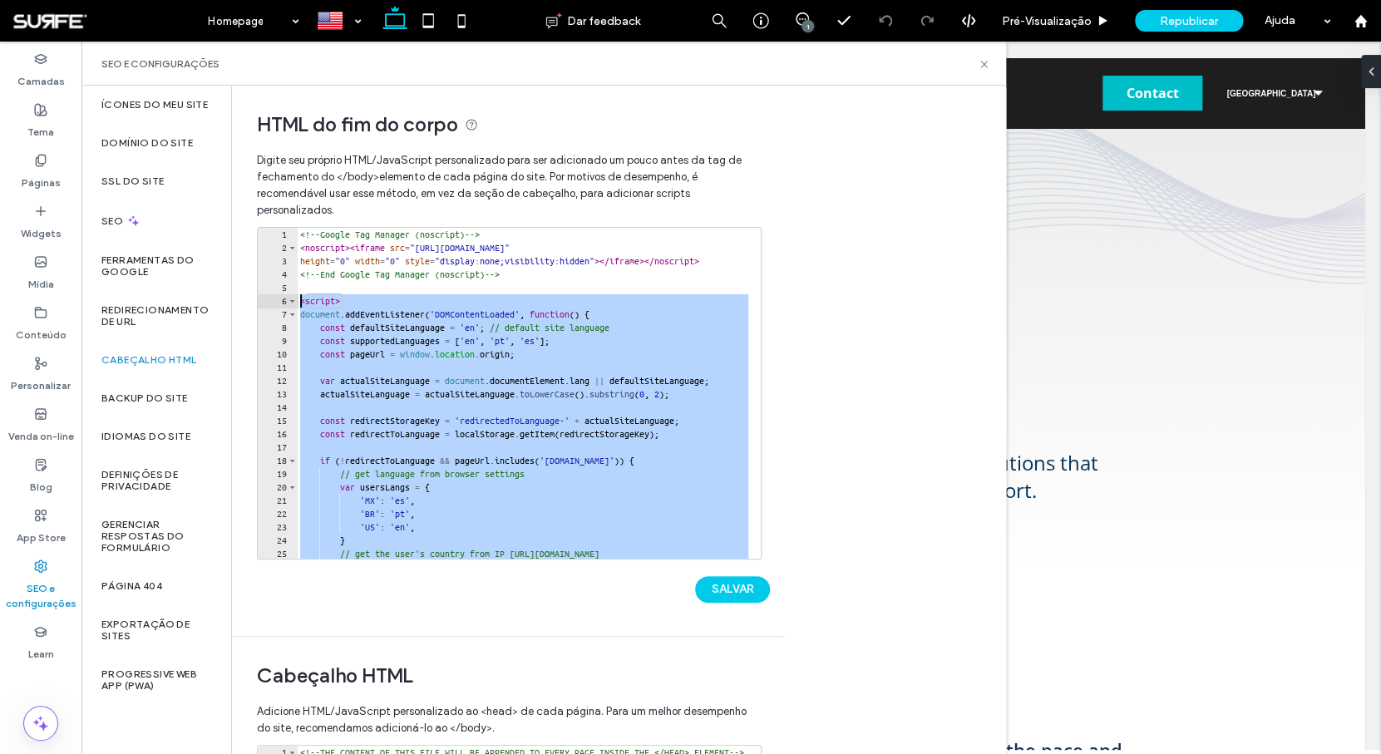
drag, startPoint x: 338, startPoint y: 421, endPoint x: 297, endPoint y: 297, distance: 131.4
click at [297, 297] on div "*** 1 2 3 4 5 6 7 8 9 10 11 12 13 14 15 16 17 18 19 20 21 22 23 24 25 26 <!-- G…" at bounding box center [509, 393] width 505 height 333
type textarea "**********"
